Goal: Transaction & Acquisition: Purchase product/service

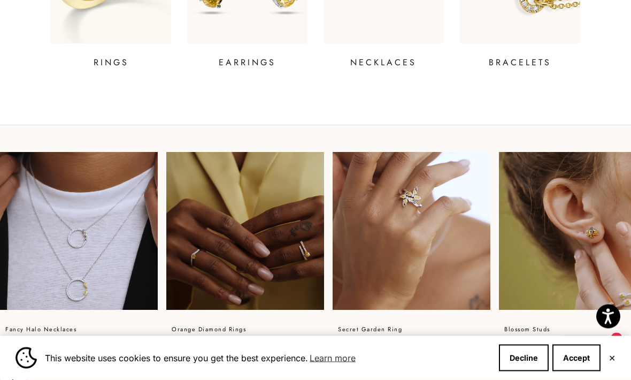
scroll to position [568, 0]
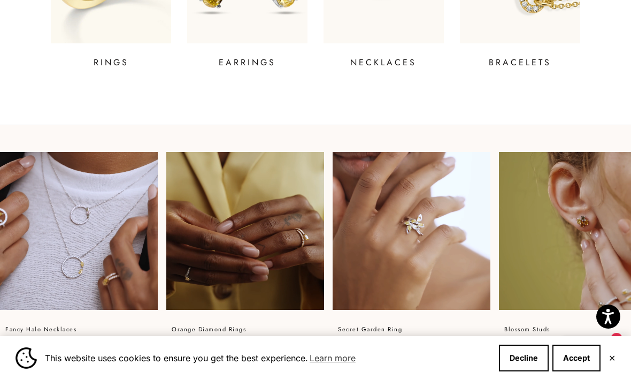
click at [229, 331] on p "orange diamond rings" at bounding box center [209, 329] width 74 height 13
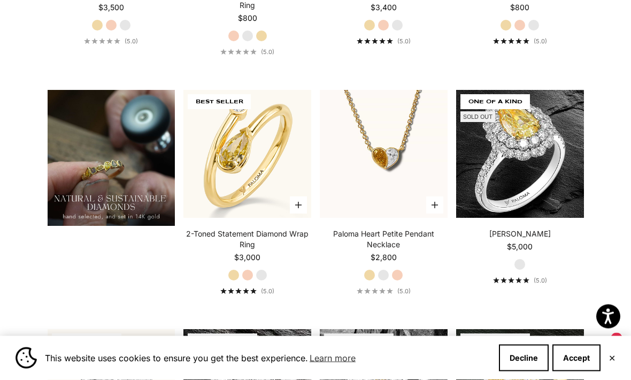
scroll to position [696, 0]
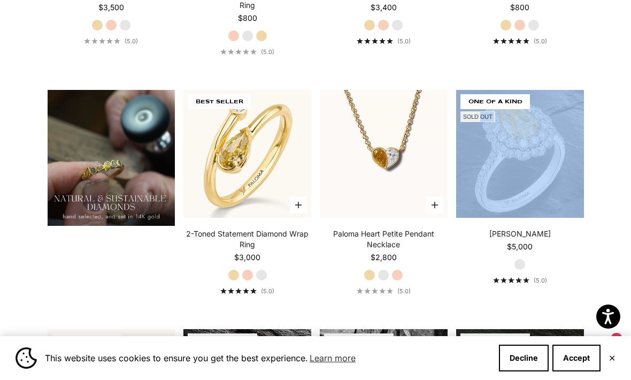
click at [282, 161] on img at bounding box center [247, 153] width 141 height 141
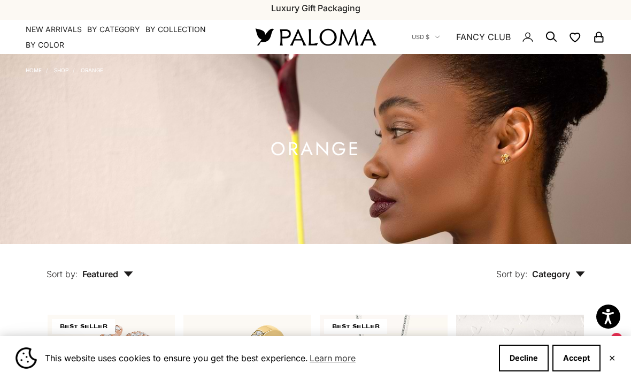
scroll to position [0, 0]
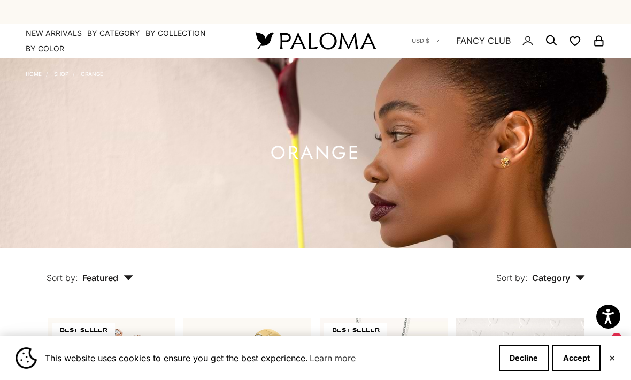
click at [104, 34] on summary "By Category" at bounding box center [113, 33] width 53 height 11
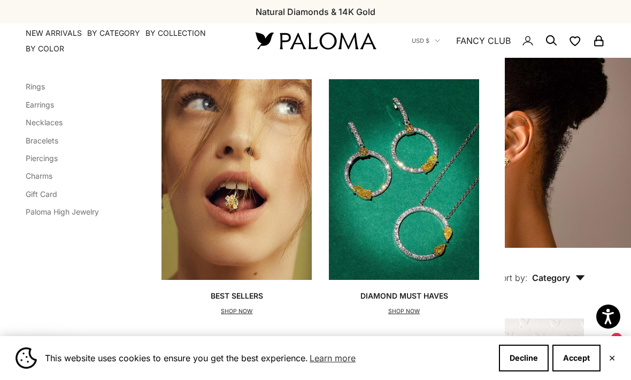
click at [51, 97] on li "Earrings" at bounding box center [62, 104] width 73 height 14
click at [39, 109] on link "Earrings" at bounding box center [40, 104] width 28 height 9
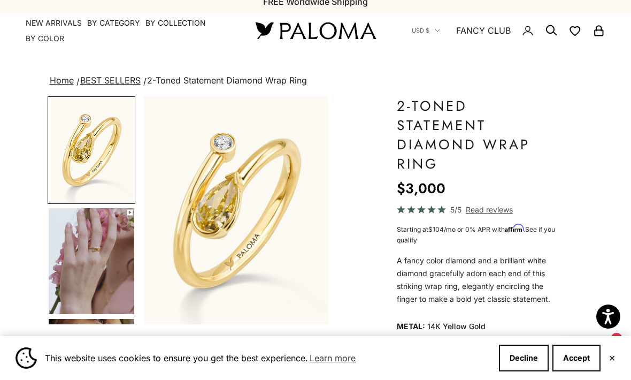
click at [526, 126] on h1 "2-Toned Statement Diamond Wrap Ring" at bounding box center [477, 134] width 160 height 77
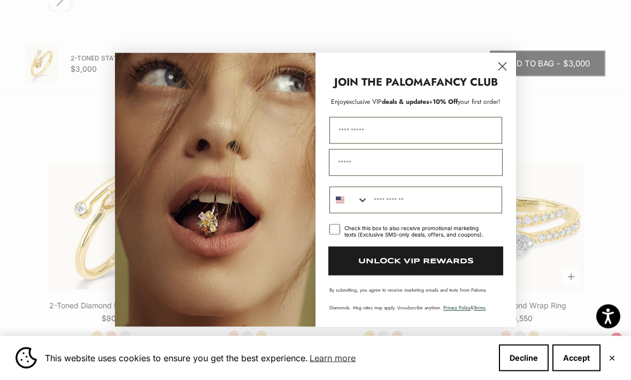
scroll to position [1484, 0]
click at [502, 75] on circle "Close dialog" at bounding box center [503, 67] width 18 height 18
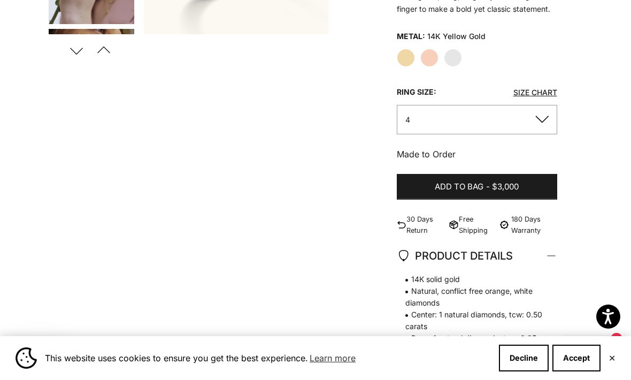
scroll to position [0, 0]
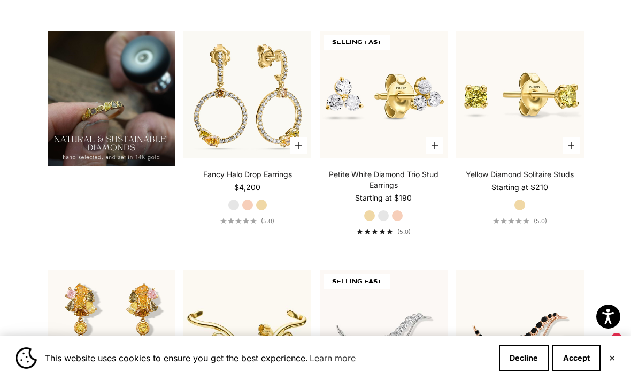
scroll to position [766, 0]
click at [348, 126] on img at bounding box center [383, 94] width 141 height 141
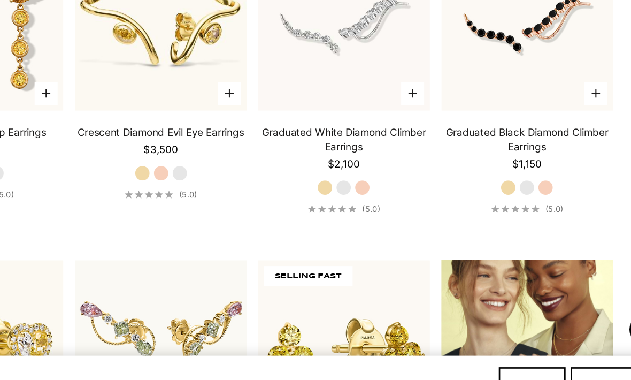
scroll to position [1010, 0]
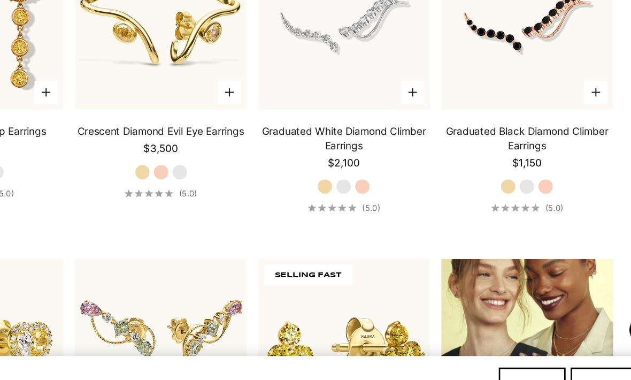
click at [177, 33] on video "#YellowGold\a#RoseGold\a#WhiteGold" at bounding box center [247, 89] width 141 height 141
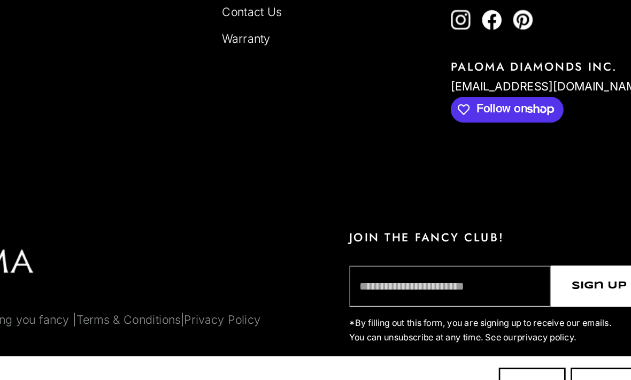
scroll to position [2535, 0]
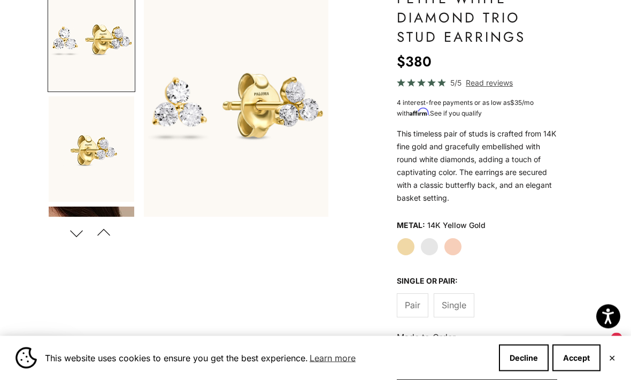
scroll to position [106, 0]
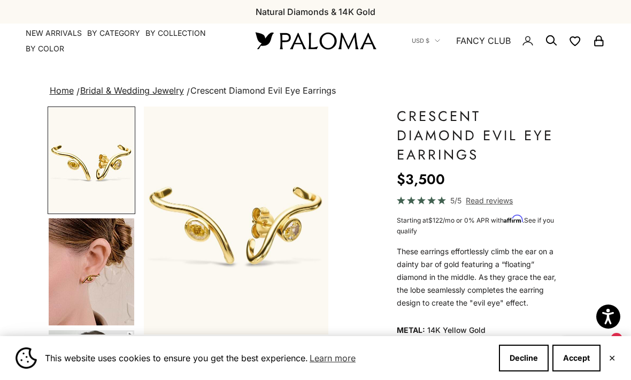
click at [492, 113] on h1 "Crescent Diamond Evil Eye Earrings" at bounding box center [477, 135] width 160 height 58
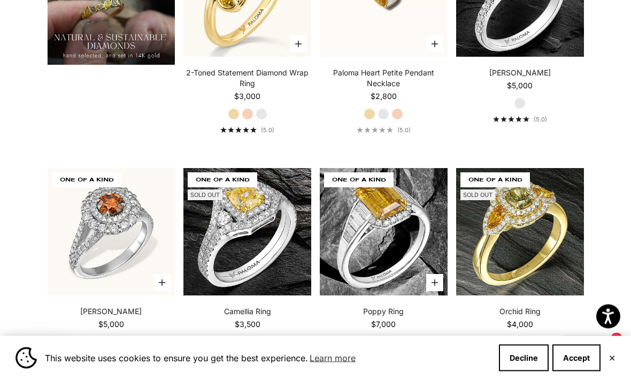
scroll to position [857, 0]
